Goal: Share content

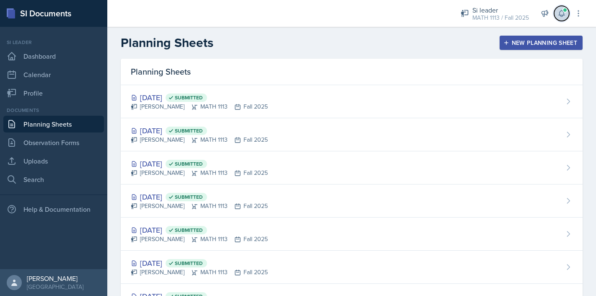
click at [562, 14] on icon at bounding box center [562, 13] width 8 height 8
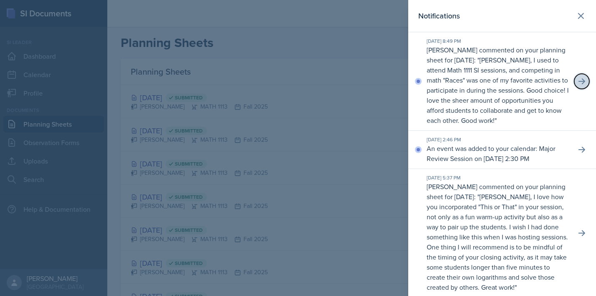
click at [583, 76] on button at bounding box center [581, 81] width 15 height 15
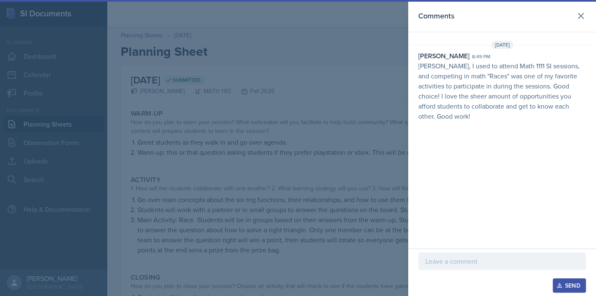
click at [477, 255] on div at bounding box center [502, 261] width 168 height 18
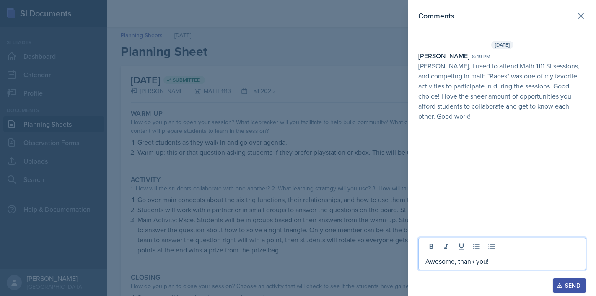
click at [567, 284] on div "Send" at bounding box center [569, 285] width 22 height 7
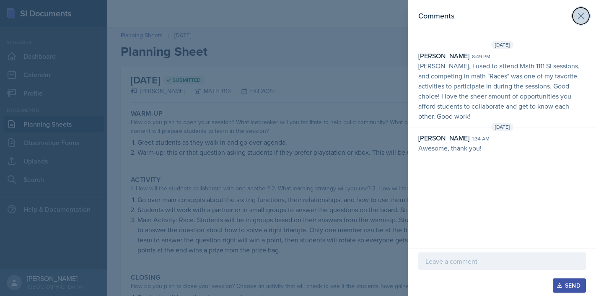
click at [579, 17] on icon at bounding box center [581, 16] width 10 height 10
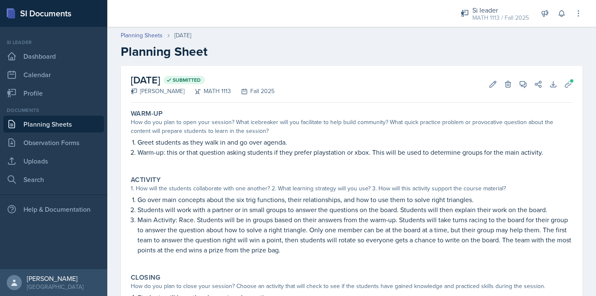
click at [384, 46] on h2 "Planning Sheet" at bounding box center [352, 51] width 462 height 15
click at [57, 50] on link "Dashboard" at bounding box center [53, 56] width 101 height 17
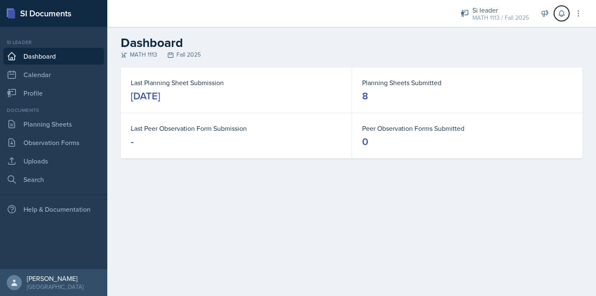
click at [561, 16] on icon at bounding box center [561, 13] width 5 height 6
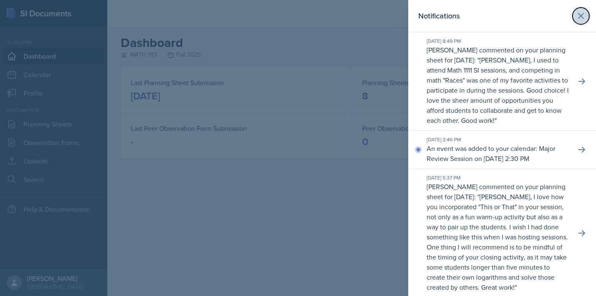
click at [579, 14] on icon at bounding box center [581, 15] width 5 height 5
